Goal: Transaction & Acquisition: Download file/media

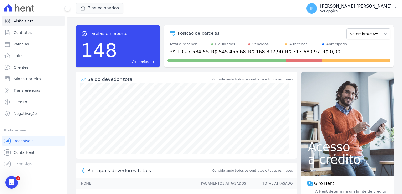
click at [369, 9] on p "[PERSON_NAME] [PERSON_NAME]" at bounding box center [355, 6] width 71 height 5
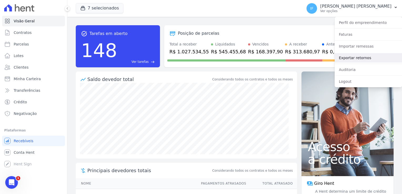
click at [361, 57] on link "Exportar retornos" at bounding box center [368, 57] width 67 height 9
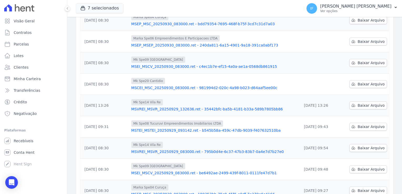
scroll to position [79, 0]
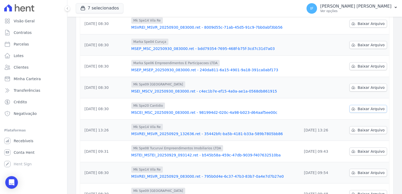
click at [358, 110] on span "Baixar Arquivo" at bounding box center [371, 108] width 27 height 5
click at [362, 88] on span "Baixar Arquivo" at bounding box center [371, 87] width 27 height 5
click at [224, 8] on div "7 selecionados MARKA DO BRASIL EMPREENDIMENTOS E PARTICIPACOES LTDA MARKA SPE04…" at bounding box center [188, 8] width 224 height 17
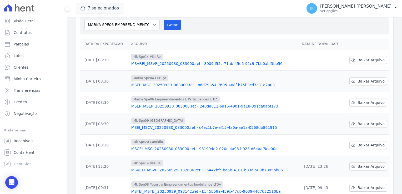
scroll to position [26, 0]
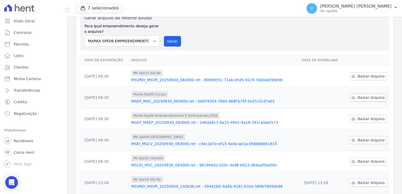
click at [370, 98] on span "Baixar Arquivo" at bounding box center [371, 97] width 27 height 5
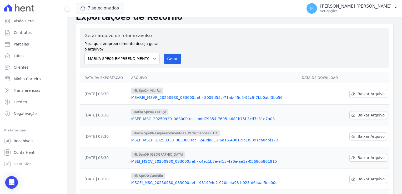
scroll to position [0, 0]
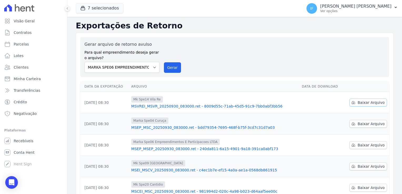
click at [371, 99] on link "Baixar Arquivo" at bounding box center [369, 103] width 38 height 8
